Goal: Check status: Check status

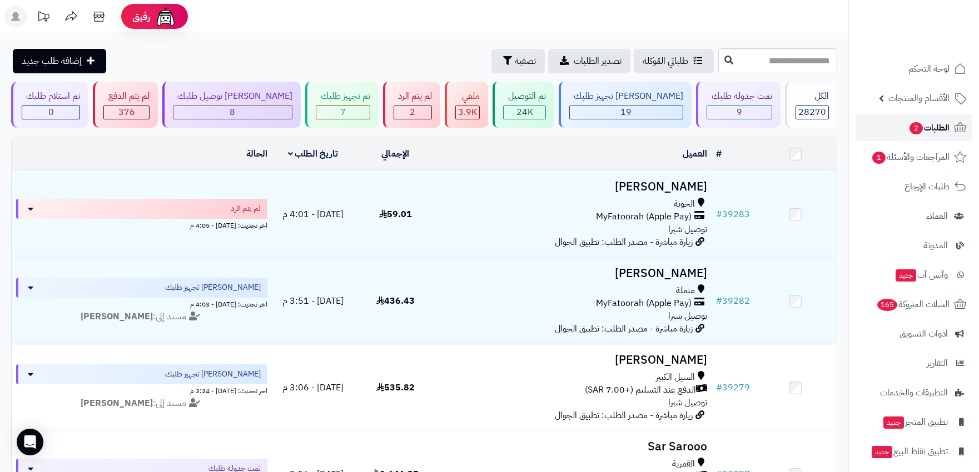
click at [936, 129] on span "الطلبات 2" at bounding box center [928, 128] width 41 height 16
